Goal: Information Seeking & Learning: Check status

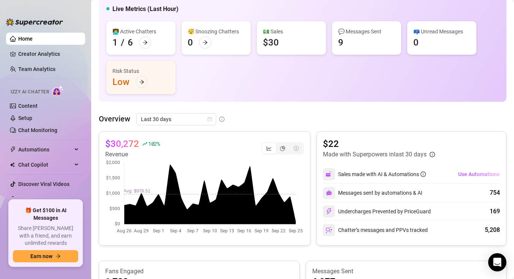
scroll to position [63, 0]
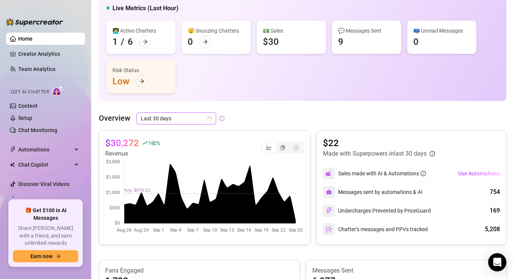
click at [192, 121] on span "Last 30 days" at bounding box center [176, 118] width 71 height 11
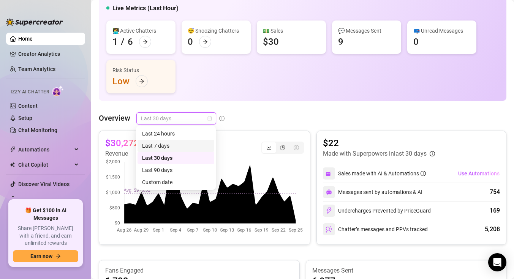
click at [181, 148] on div "Last 7 days" at bounding box center [176, 146] width 68 height 8
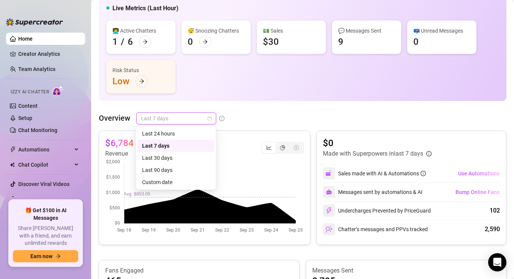
click at [177, 117] on span "Last 7 days" at bounding box center [176, 118] width 71 height 11
click at [174, 135] on div "Last 24 hours" at bounding box center [176, 134] width 68 height 8
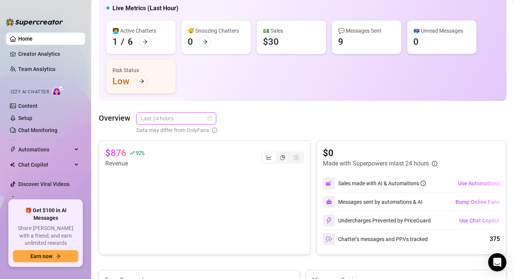
click at [179, 120] on span "Last 24 hours" at bounding box center [176, 118] width 71 height 11
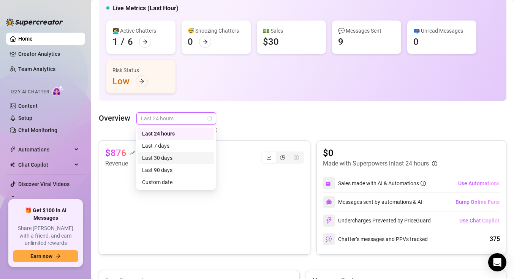
click at [179, 156] on div "Last 30 days" at bounding box center [176, 158] width 68 height 8
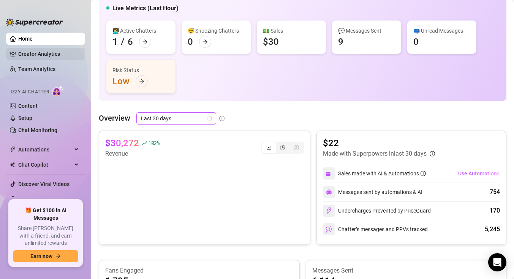
click at [54, 54] on link "Creator Analytics" at bounding box center [48, 54] width 61 height 12
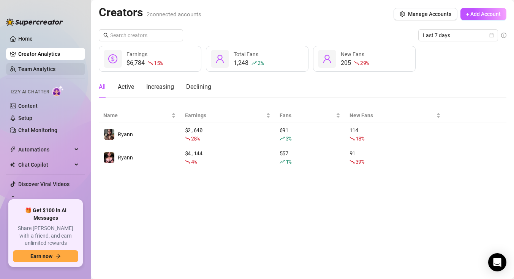
click at [56, 71] on link "Team Analytics" at bounding box center [36, 69] width 37 height 6
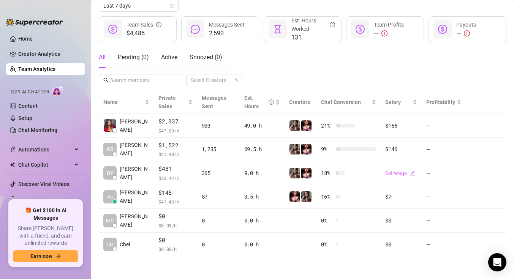
scroll to position [79, 0]
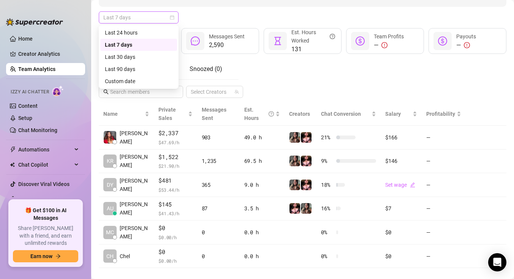
click at [145, 16] on span "Last 7 days" at bounding box center [138, 17] width 71 height 11
click at [147, 34] on div "Last 24 hours" at bounding box center [139, 33] width 68 height 8
